Goal: Transaction & Acquisition: Download file/media

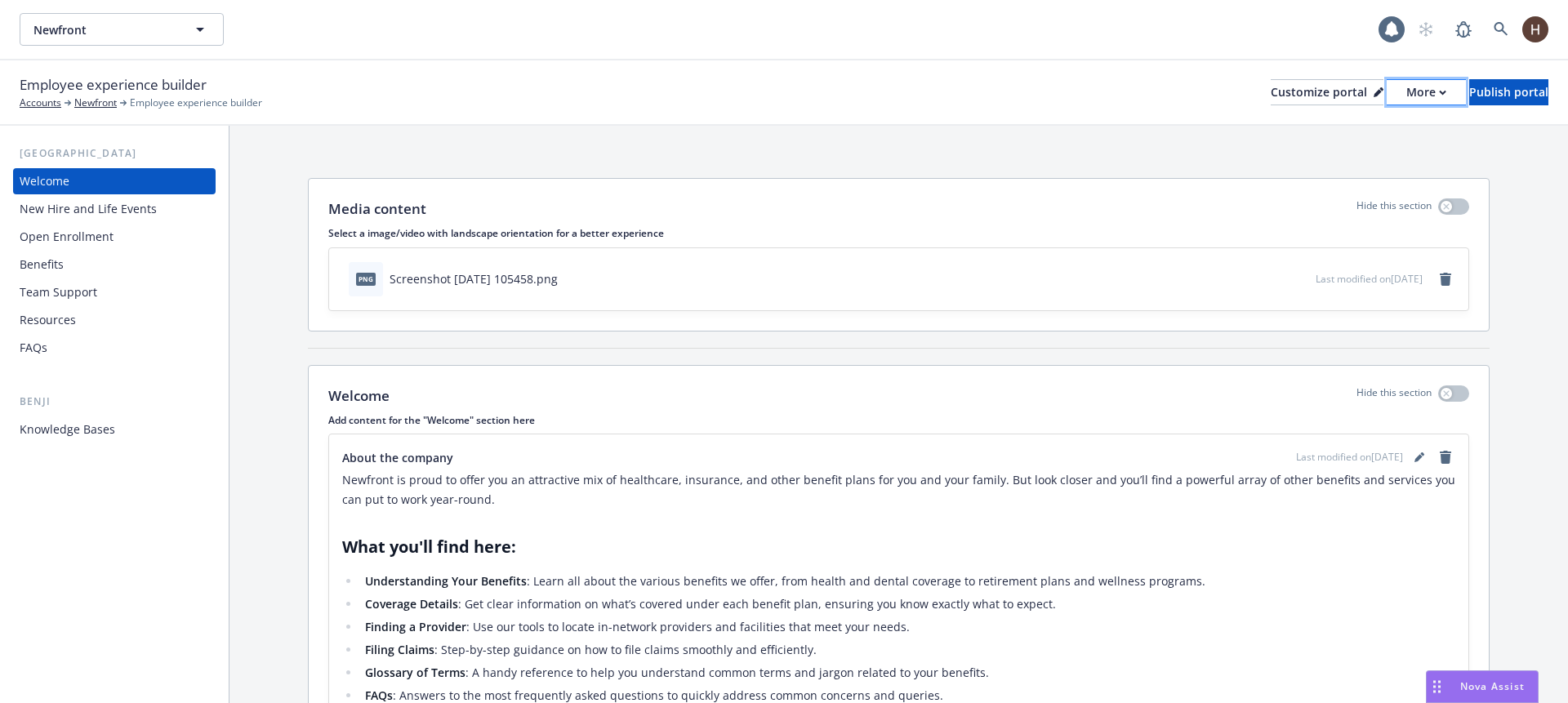
click at [1406, 103] on div "More" at bounding box center [1425, 92] width 40 height 25
click at [1334, 161] on link "Copy portal link" at bounding box center [1339, 161] width 149 height 32
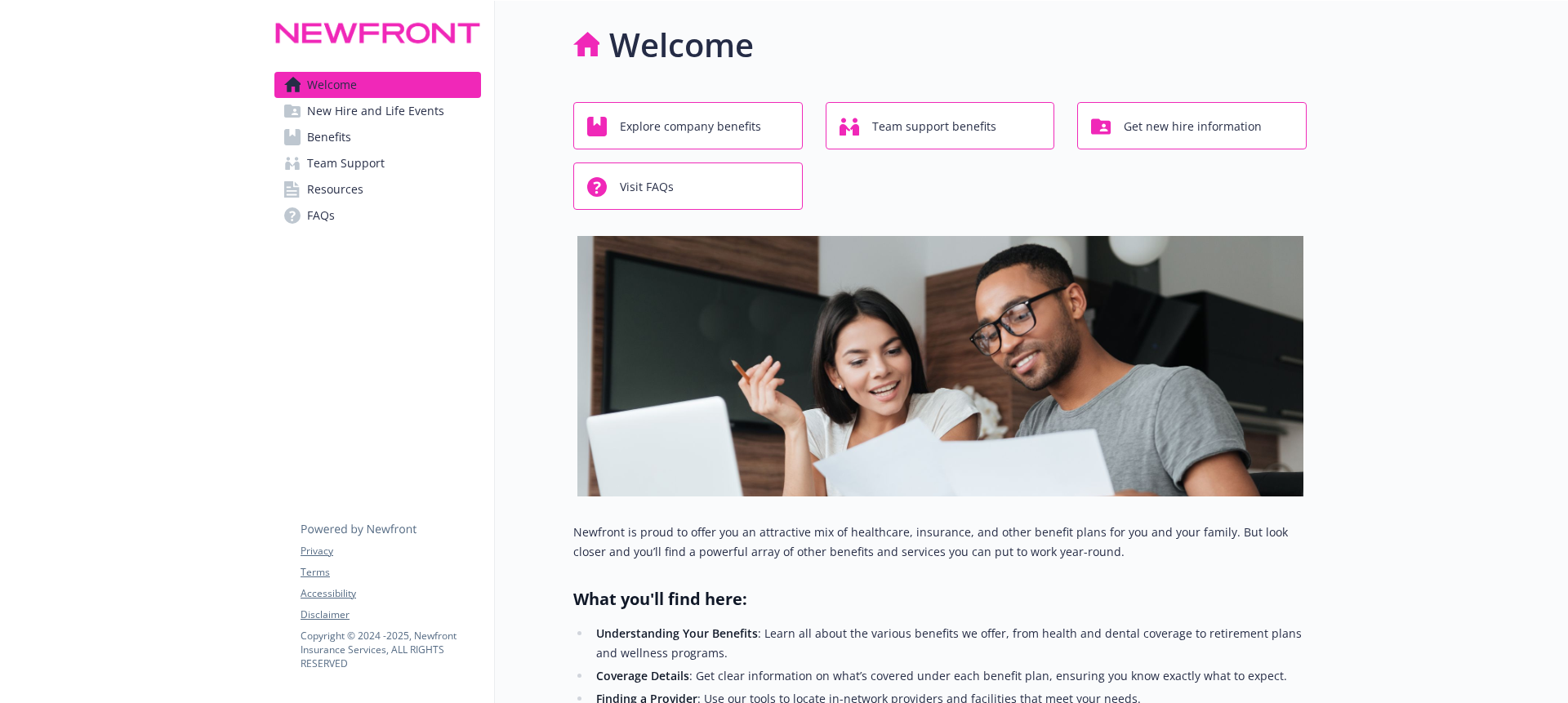
click at [1070, 196] on div "Explore company benefits Team support benefits Get new hire information Visit F…" at bounding box center [939, 155] width 733 height 108
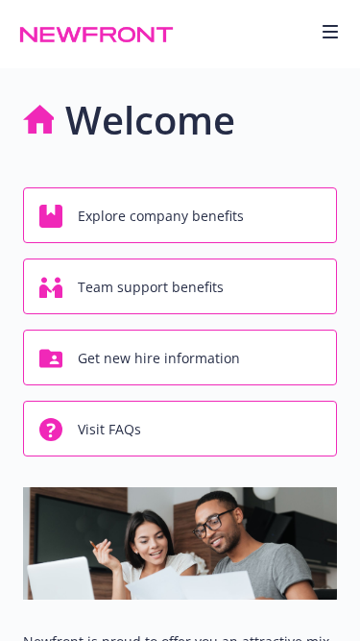
click at [329, 29] on icon "button" at bounding box center [330, 31] width 15 height 15
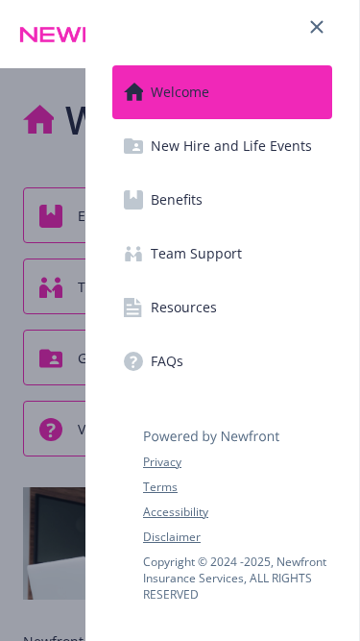
click at [217, 307] on link "Resources" at bounding box center [222, 308] width 220 height 54
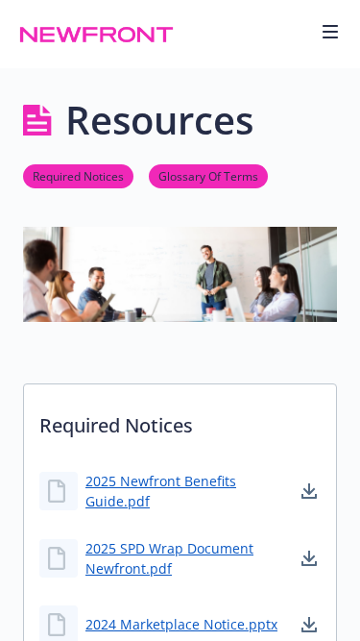
click at [332, 34] on icon "button" at bounding box center [330, 31] width 15 height 15
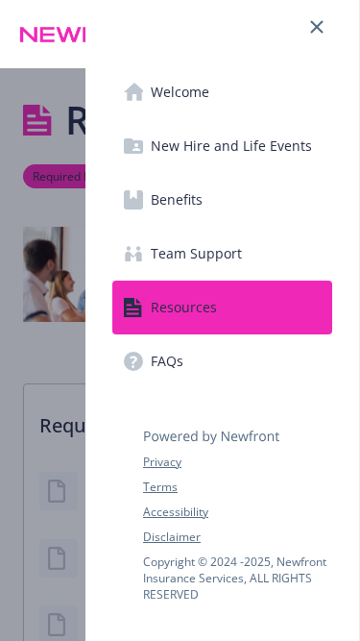
click at [217, 204] on link "Benefits" at bounding box center [222, 200] width 220 height 54
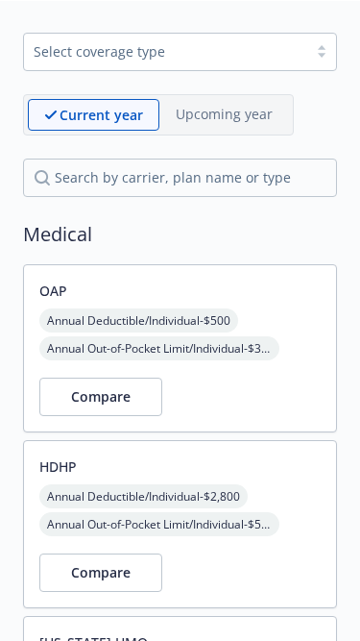
click at [183, 347] on span "Annual Out-of-Pocket Limit/Individual - $3,000" at bounding box center [159, 348] width 240 height 24
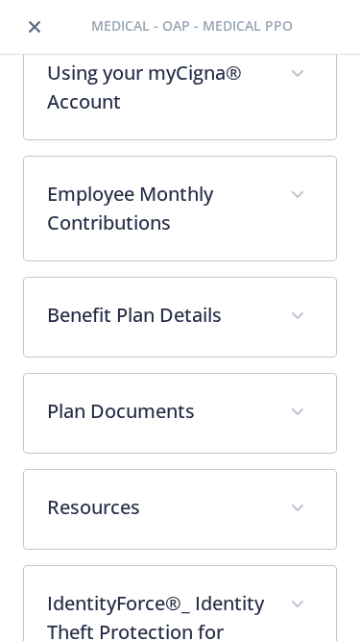
scroll to position [819, 0]
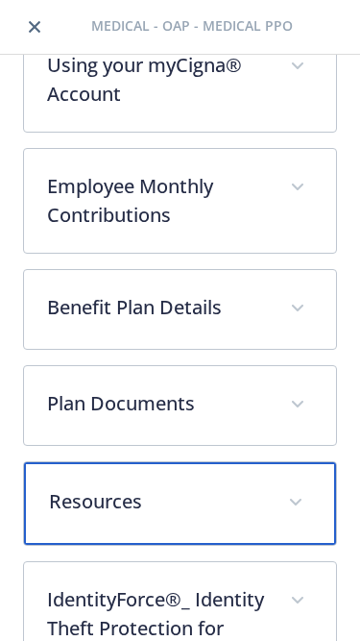
click at [213, 503] on div "Resources" at bounding box center [180, 503] width 312 height 83
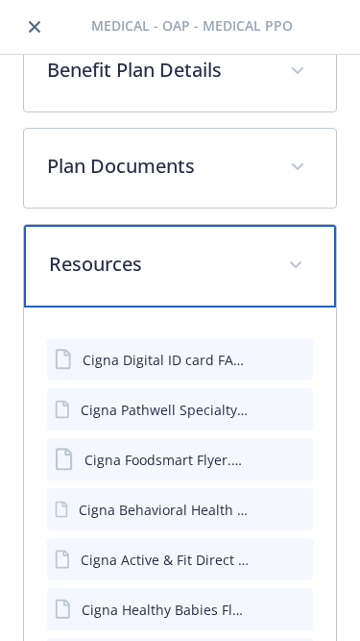
scroll to position [1156, 0]
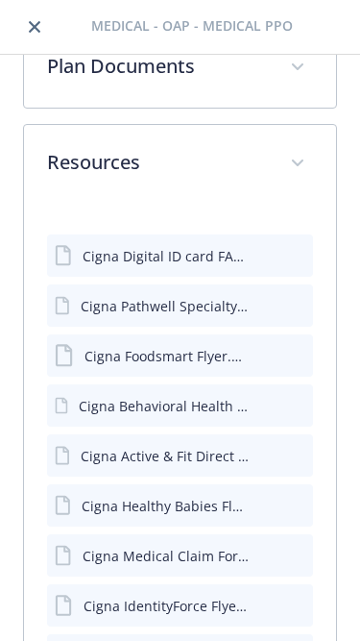
click at [144, 266] on div "Cigna Digital ID card FAQ.pdf" at bounding box center [166, 256] width 167 height 20
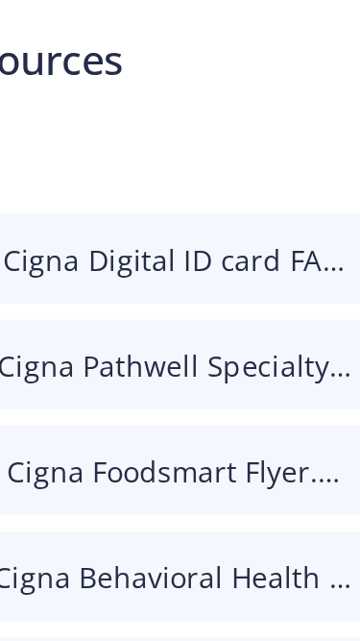
scroll to position [0, 0]
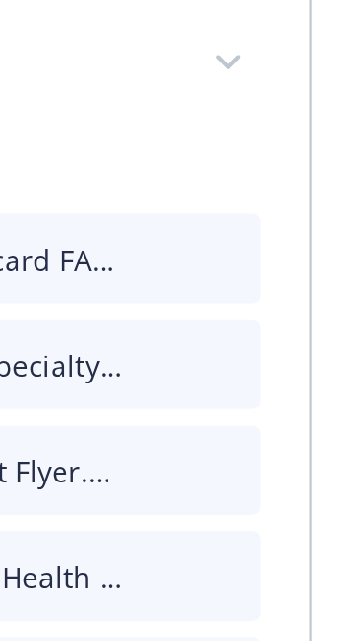
click at [258, 262] on icon "download file" at bounding box center [263, 260] width 15 height 5
click at [269, 262] on icon "download file" at bounding box center [263, 254] width 15 height 15
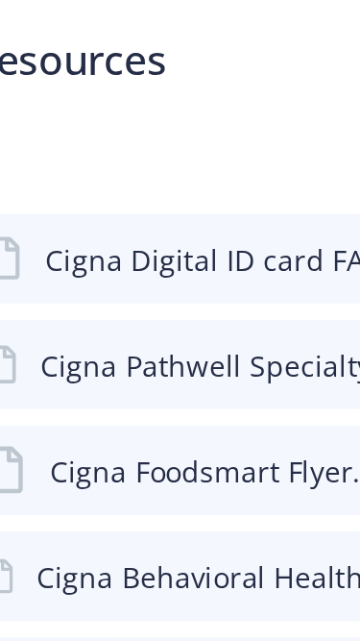
click at [111, 266] on div "Cigna Digital ID card FAQ.pdf" at bounding box center [166, 256] width 167 height 20
click at [111, 316] on div "Cigna Pathwell Specialty Flyer.pdf" at bounding box center [165, 306] width 169 height 20
click at [106, 366] on div "Cigna Foodsmart Flyer.pdf" at bounding box center [180, 355] width 266 height 42
click at [75, 367] on icon at bounding box center [66, 355] width 22 height 23
click at [113, 366] on div "Cigna Foodsmart Flyer.pdf" at bounding box center [167, 356] width 165 height 20
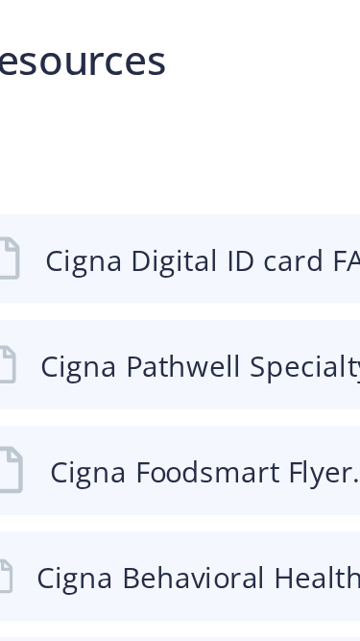
click at [68, 367] on icon at bounding box center [66, 355] width 22 height 23
click at [123, 366] on div "Cigna Foodsmart Flyer.pdf" at bounding box center [167, 356] width 165 height 20
click at [133, 366] on div "Cigna Foodsmart Flyer.pdf" at bounding box center [167, 356] width 165 height 20
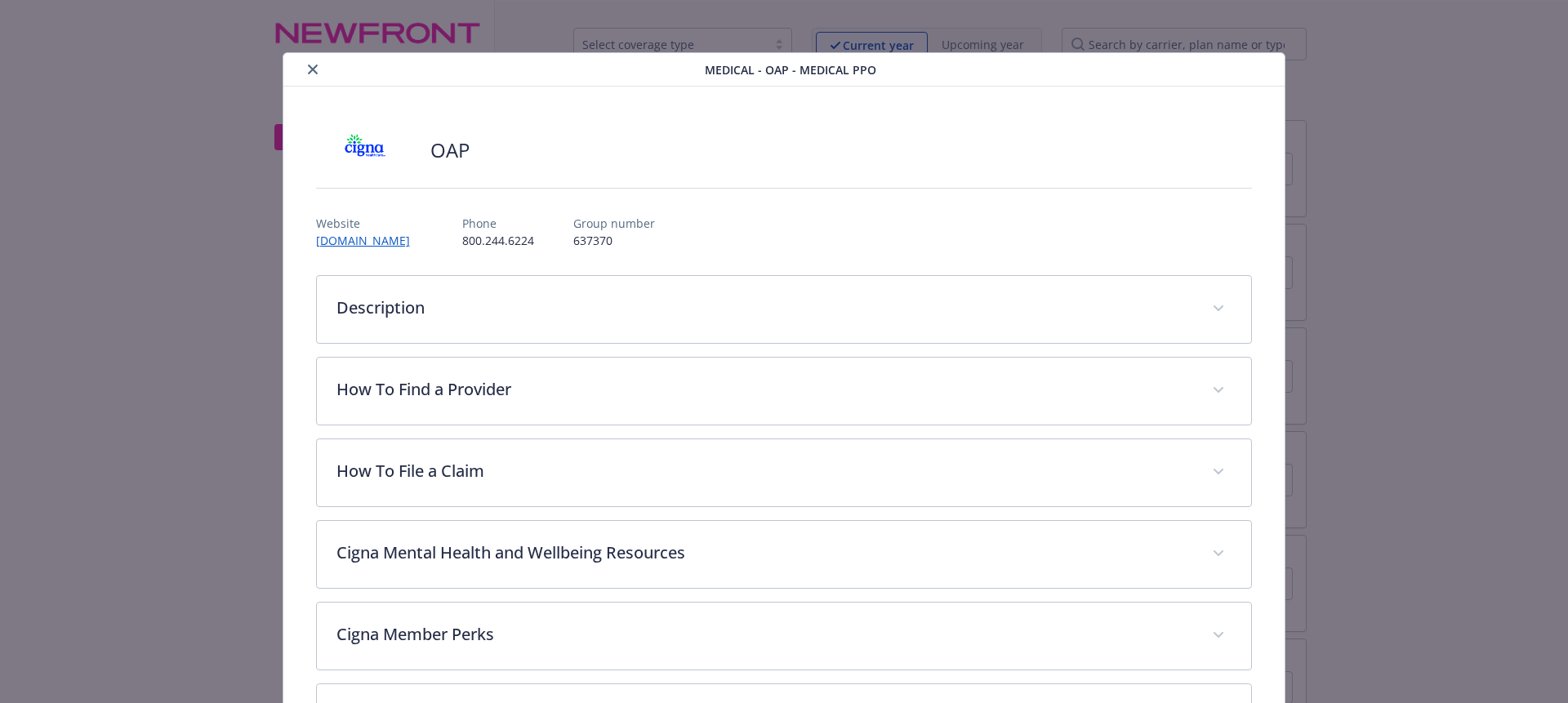
scroll to position [49, 0]
